Goal: Understand site structure: Understand site structure

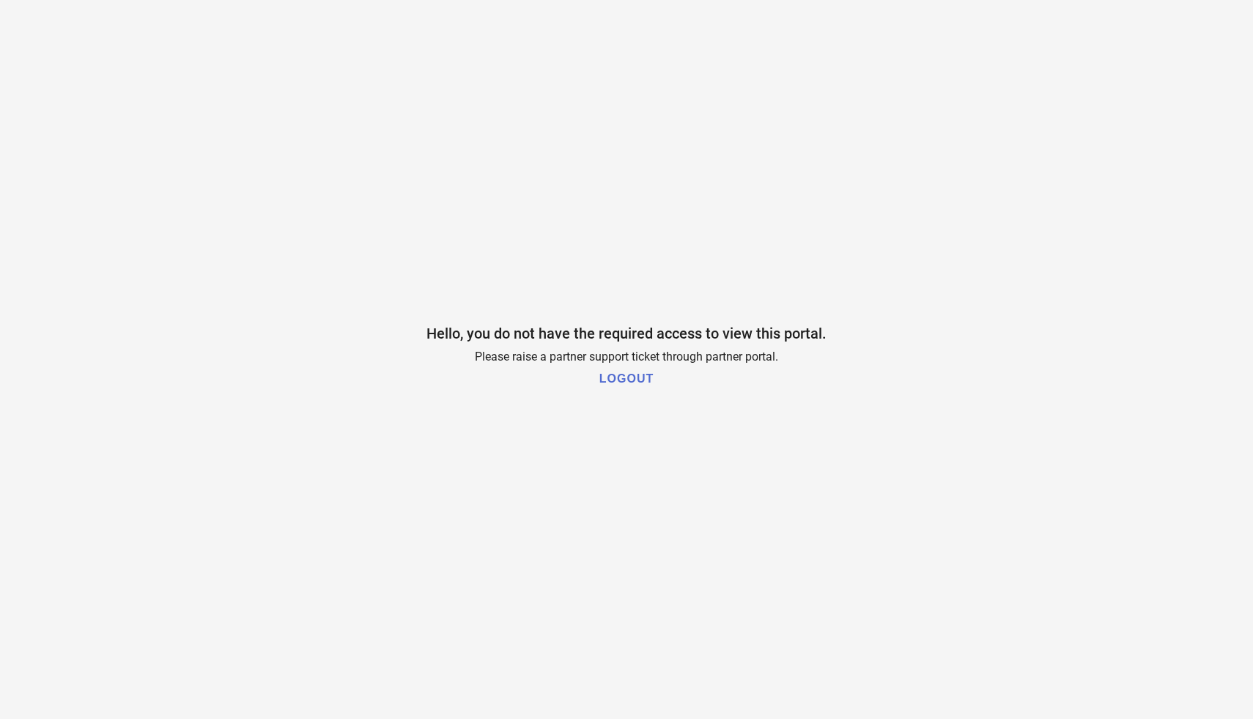
click at [637, 382] on h1 "LOGOUT" at bounding box center [626, 378] width 54 height 13
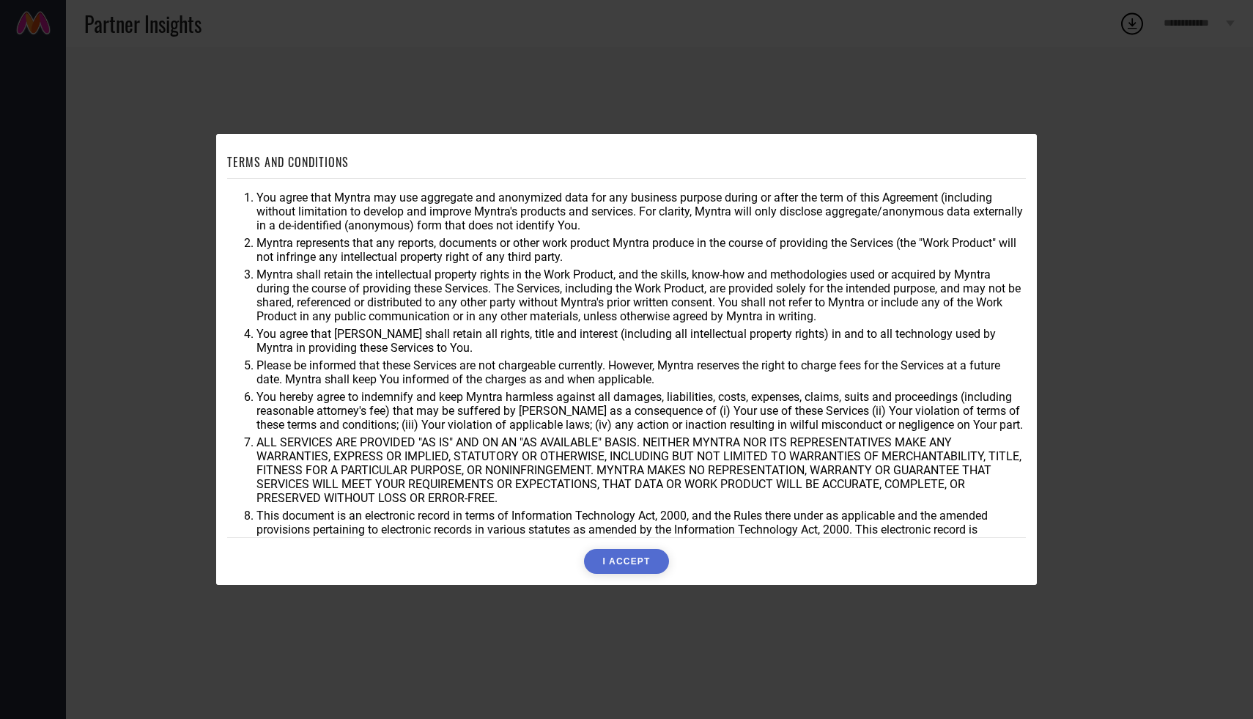
click at [634, 562] on button "I ACCEPT" at bounding box center [626, 561] width 84 height 25
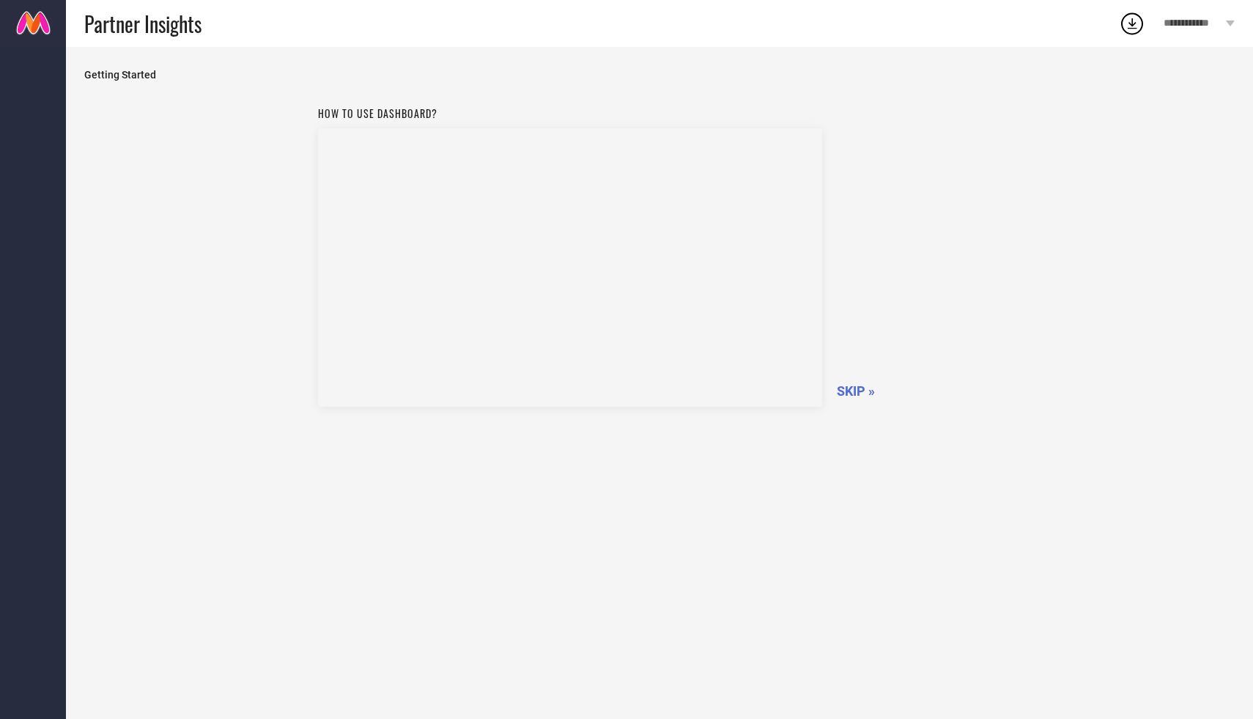
click at [848, 381] on div "How to use dashboard? SKIP »" at bounding box center [659, 254] width 683 height 311
click at [852, 393] on span "SKIP »" at bounding box center [856, 390] width 38 height 15
